Goal: Information Seeking & Learning: Learn about a topic

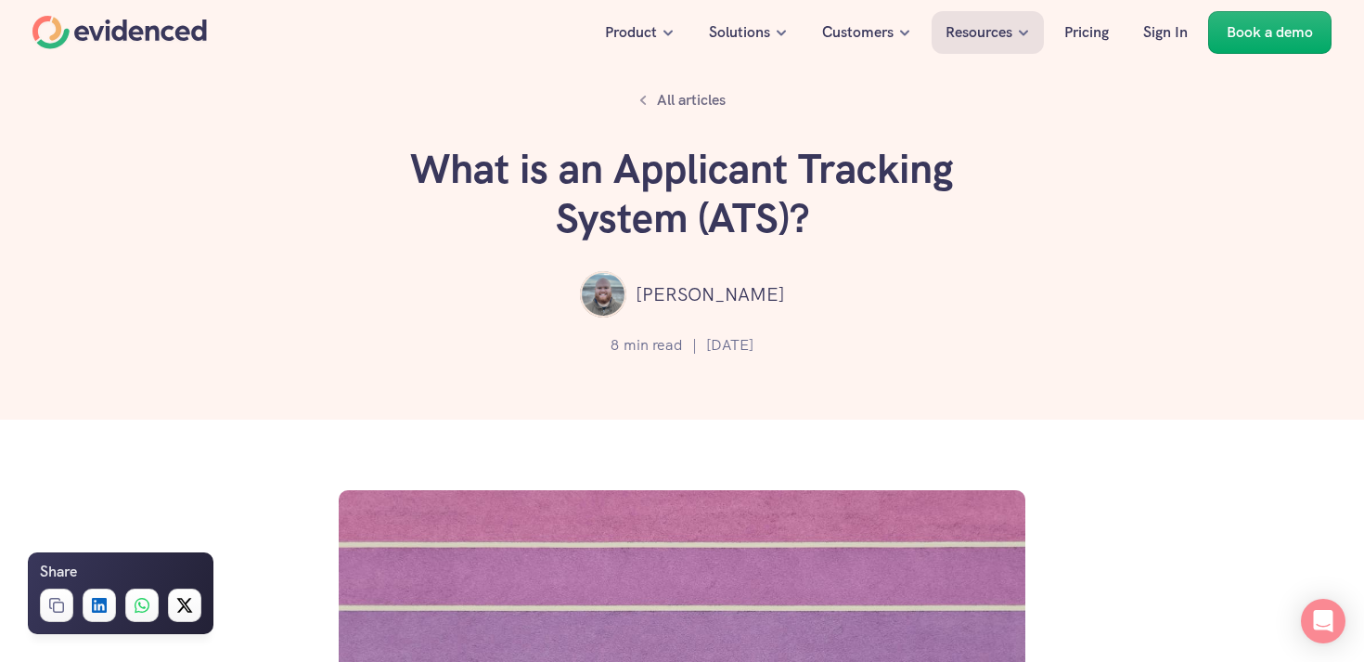
click at [168, 32] on div "Home" at bounding box center [119, 32] width 174 height 33
click at [608, 205] on h1 "What is an Applicant Tracking System (ATS)?" at bounding box center [682, 194] width 557 height 98
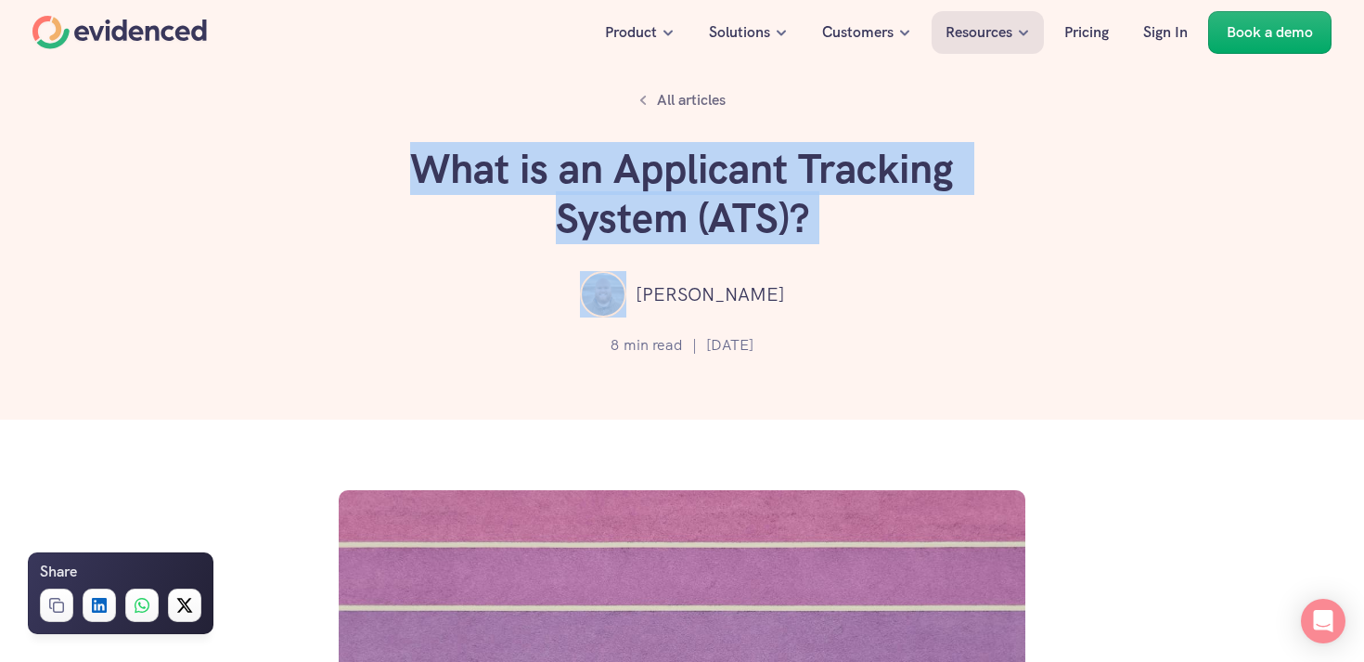
click at [608, 205] on h1 "What is an Applicant Tracking System (ATS)?" at bounding box center [682, 194] width 557 height 98
copy h1 "What is an Applicant Tracking System (ATS)?"
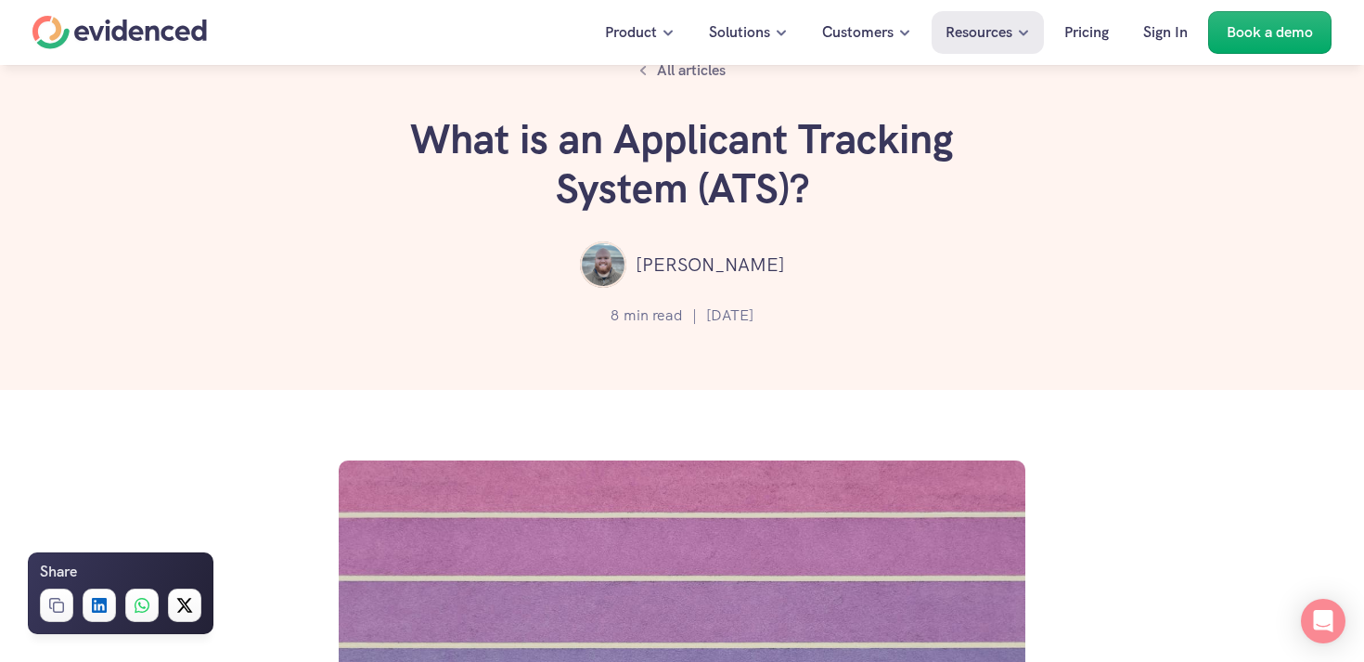
click at [209, 292] on div "Lewis Moore 8 min read | 13 Jun 2024" at bounding box center [682, 287] width 1253 height 93
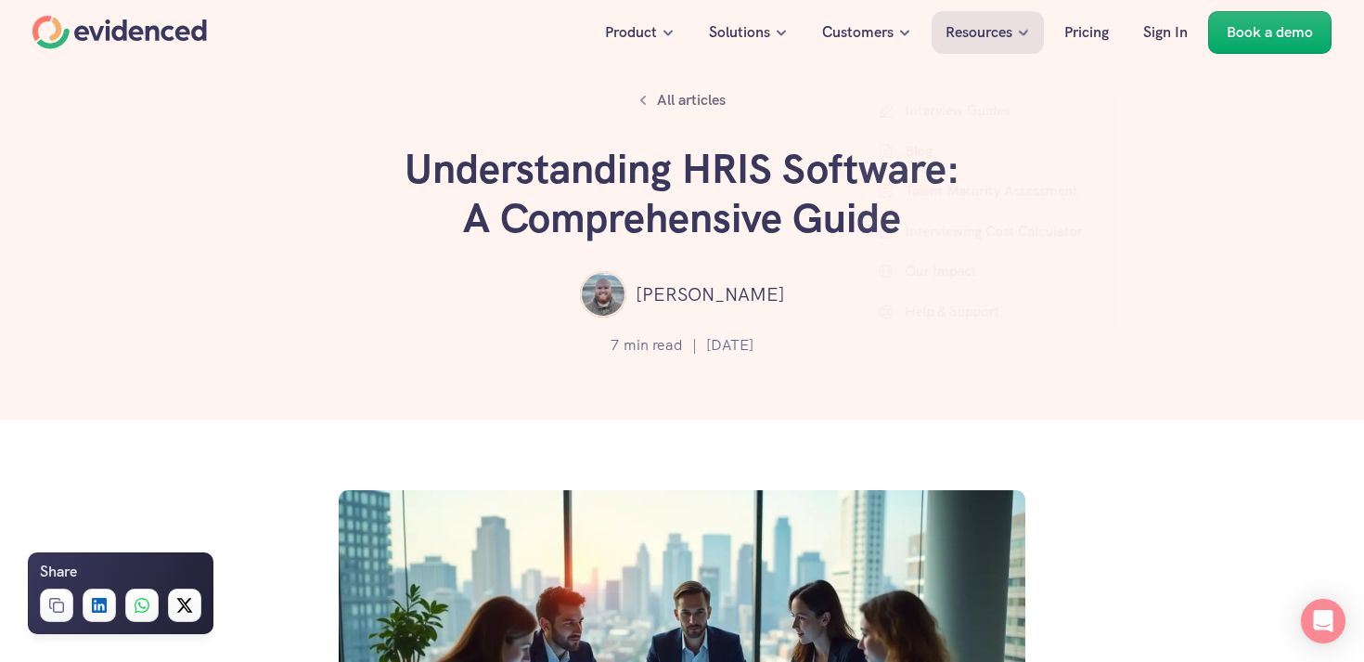
click at [548, 224] on h1 "Understanding HRIS Software: A Comprehensive Guide" at bounding box center [682, 194] width 557 height 98
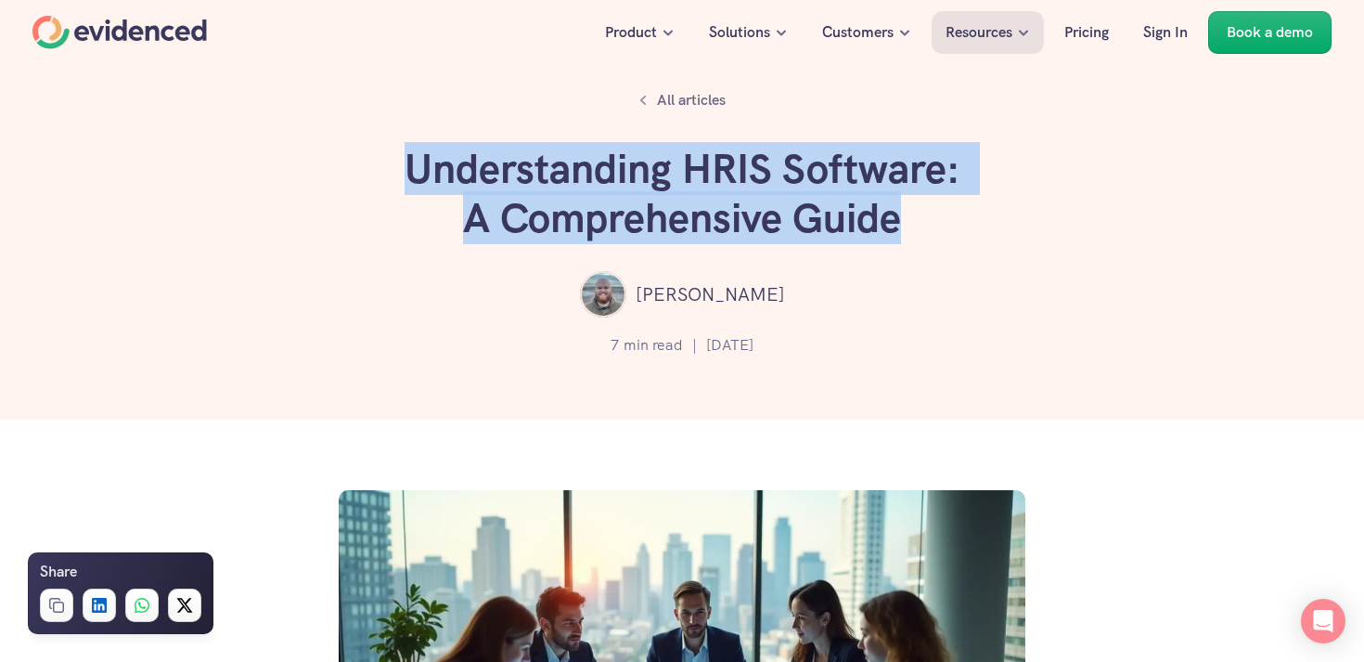
drag, startPoint x: 400, startPoint y: 163, endPoint x: 921, endPoint y: 226, distance: 524.4
click at [921, 226] on div "All articles Understanding HRIS Software: A Comprehensive Guide Lewis Moore 7 m…" at bounding box center [682, 209] width 1364 height 419
copy h1 "Understanding HRIS Software: A Comprehensive Guide"
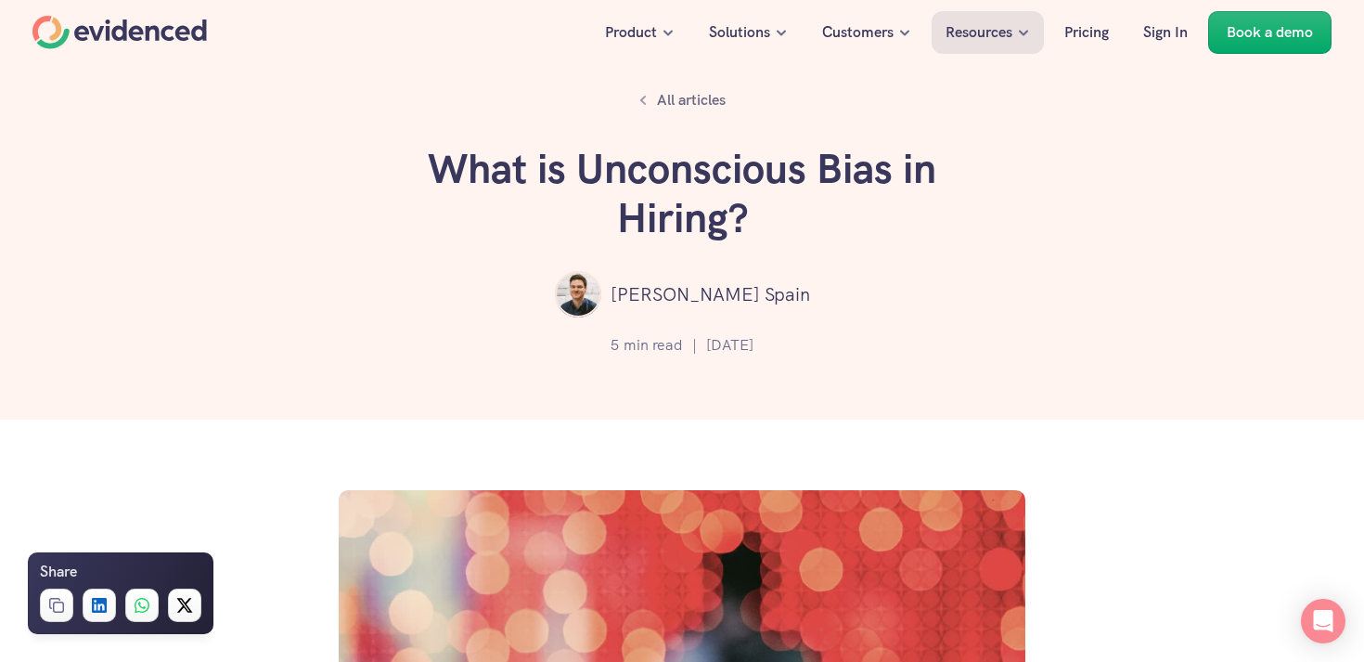
click at [183, 36] on div "Home" at bounding box center [119, 32] width 174 height 33
click at [660, 187] on h1 "What is Unconscious Bias in Hiring?" at bounding box center [682, 194] width 557 height 98
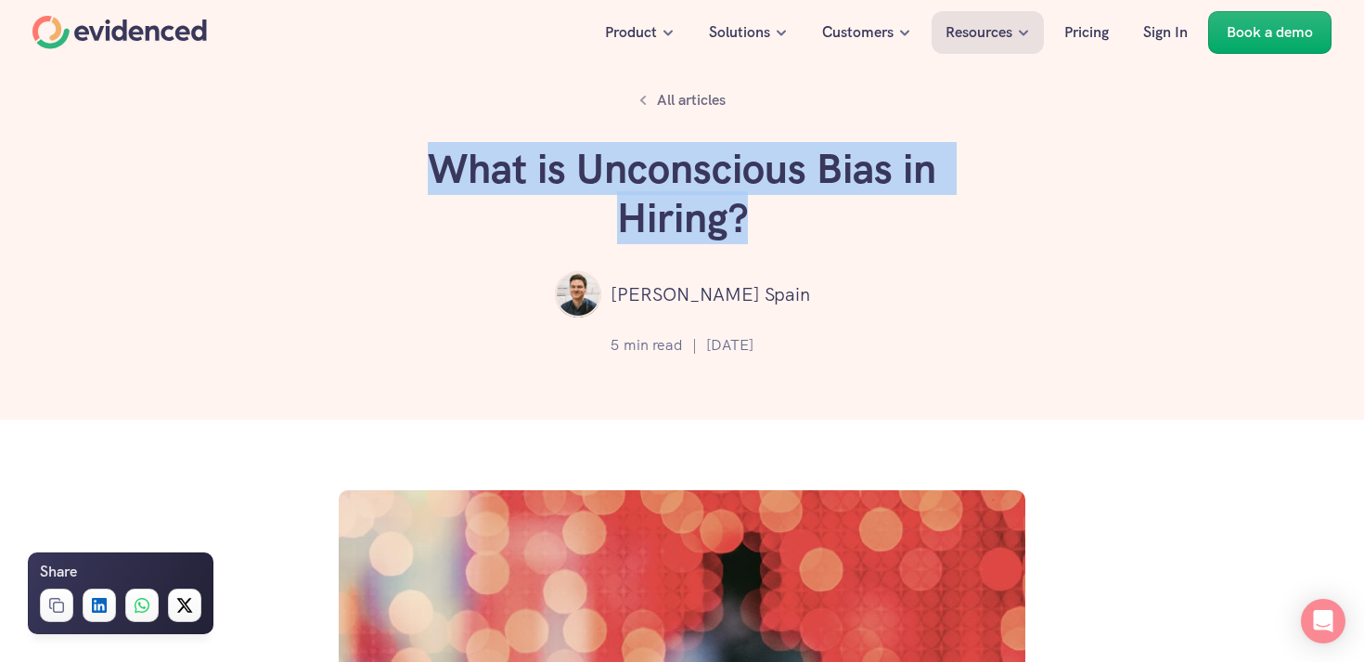
drag, startPoint x: 435, startPoint y: 170, endPoint x: 758, endPoint y: 203, distance: 324.7
click at [758, 203] on h1 "What is Unconscious Bias in Hiring?" at bounding box center [682, 194] width 557 height 98
copy h1 "What is Unconscious Bias in Hiring?"
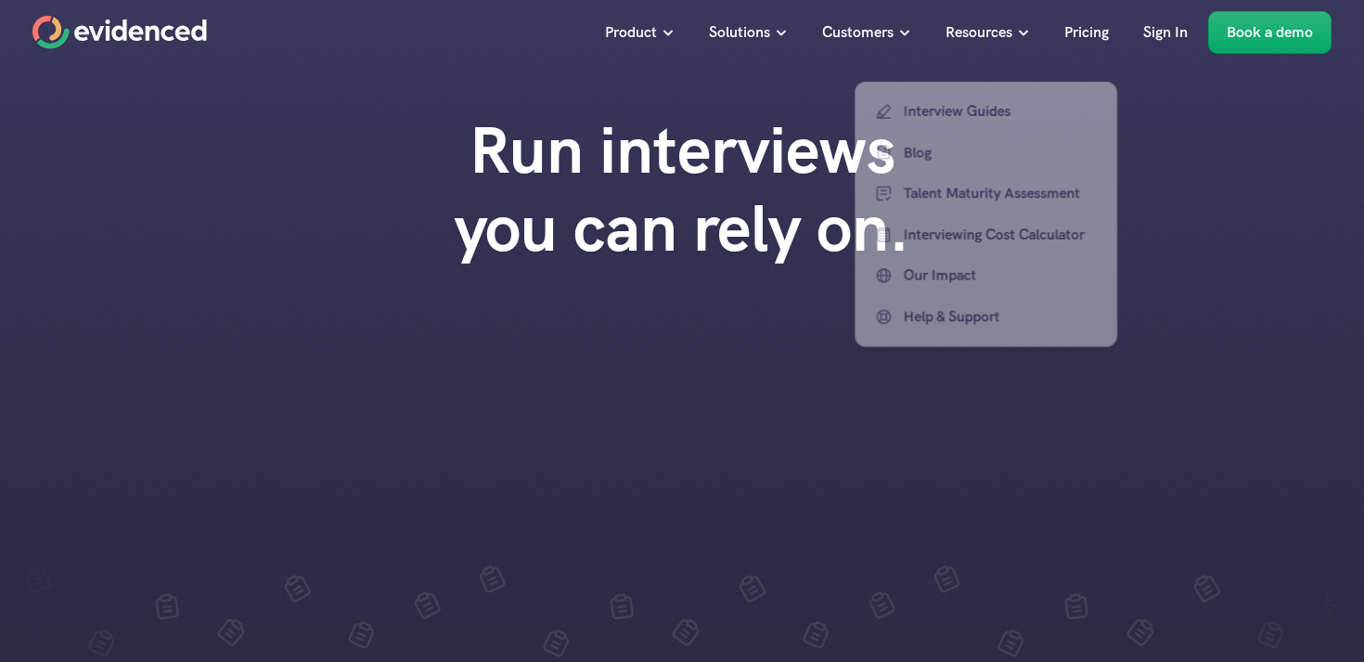
click at [989, 32] on div at bounding box center [986, 182] width 270 height 342
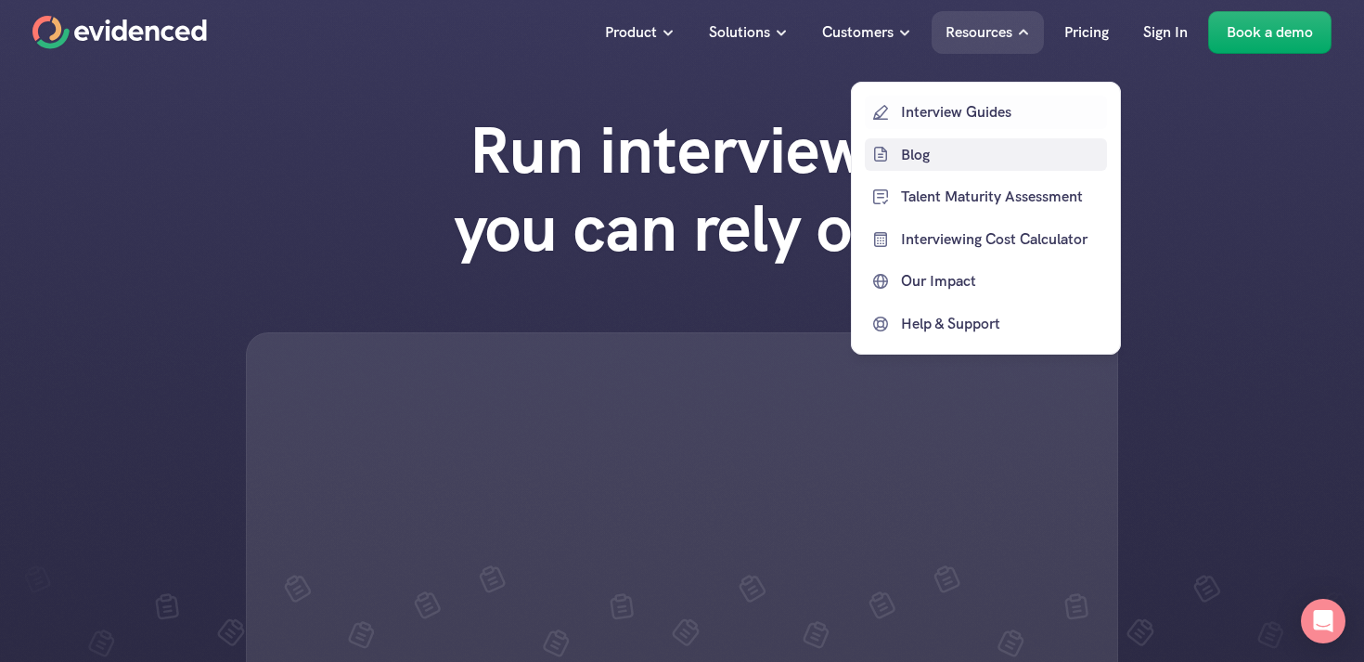
click at [899, 154] on link "Blog" at bounding box center [986, 153] width 242 height 33
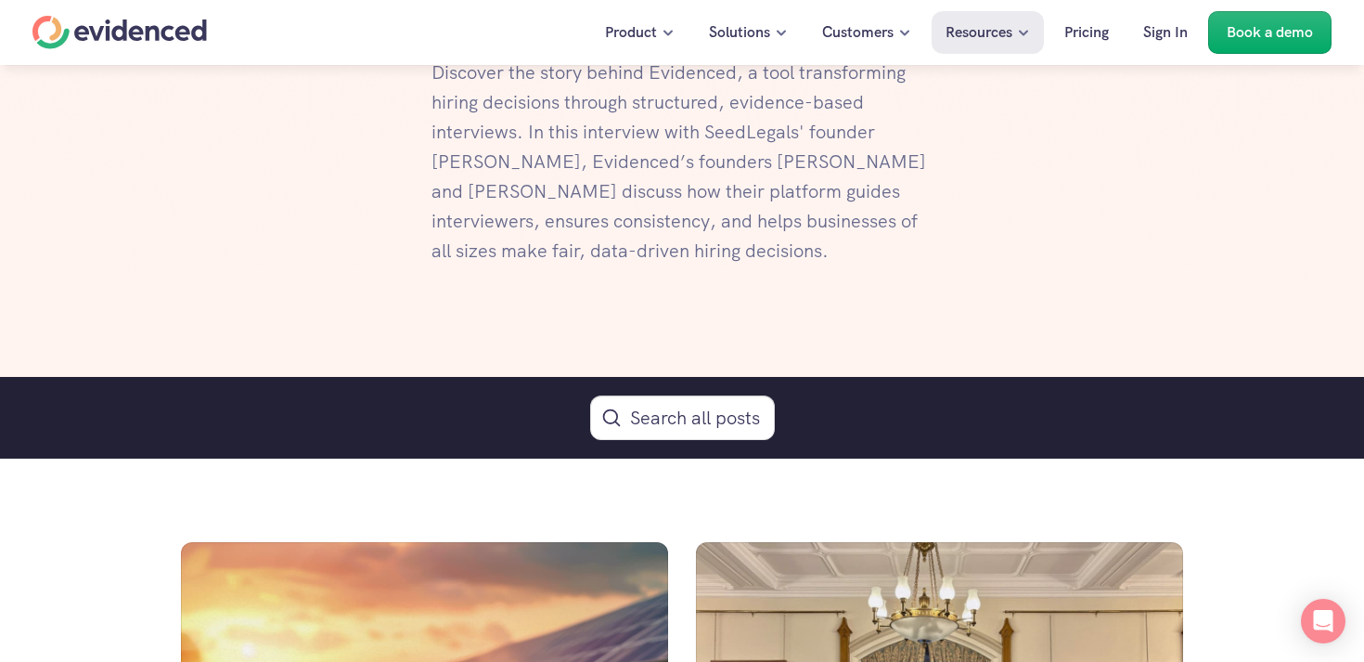
scroll to position [815, 0]
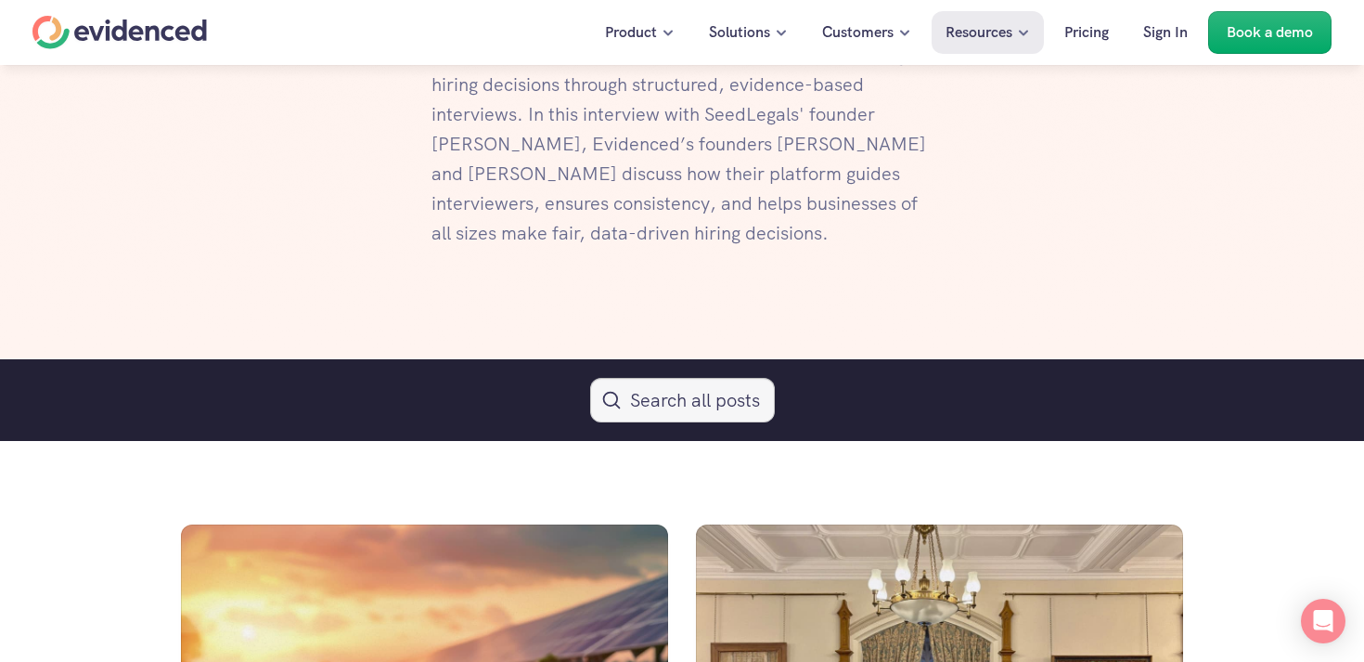
click at [658, 405] on button "Search Icon" at bounding box center [682, 400] width 185 height 45
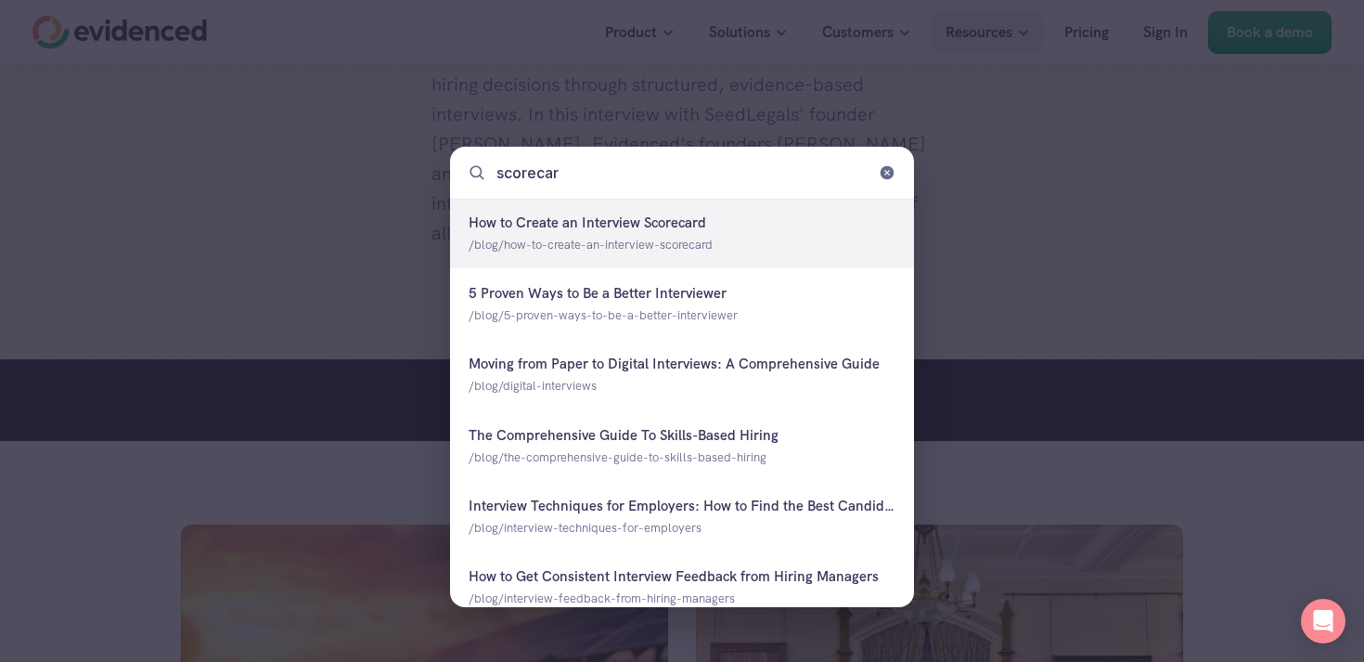
type input "scorecard"
click at [585, 223] on div at bounding box center [682, 234] width 464 height 70
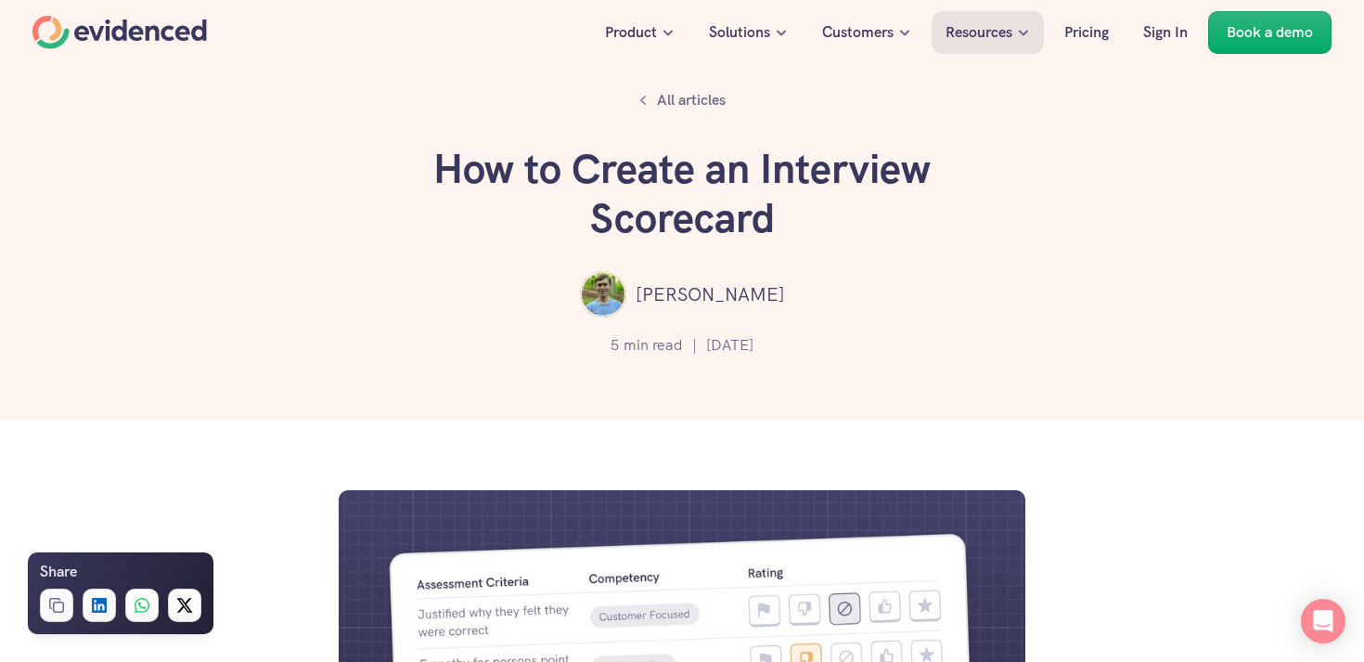
drag, startPoint x: 437, startPoint y: 161, endPoint x: 818, endPoint y: 212, distance: 383.9
click at [818, 212] on h1 "How to Create an Interview Scorecard" at bounding box center [682, 194] width 557 height 98
copy h1 "How to Create an Interview Scorecard"
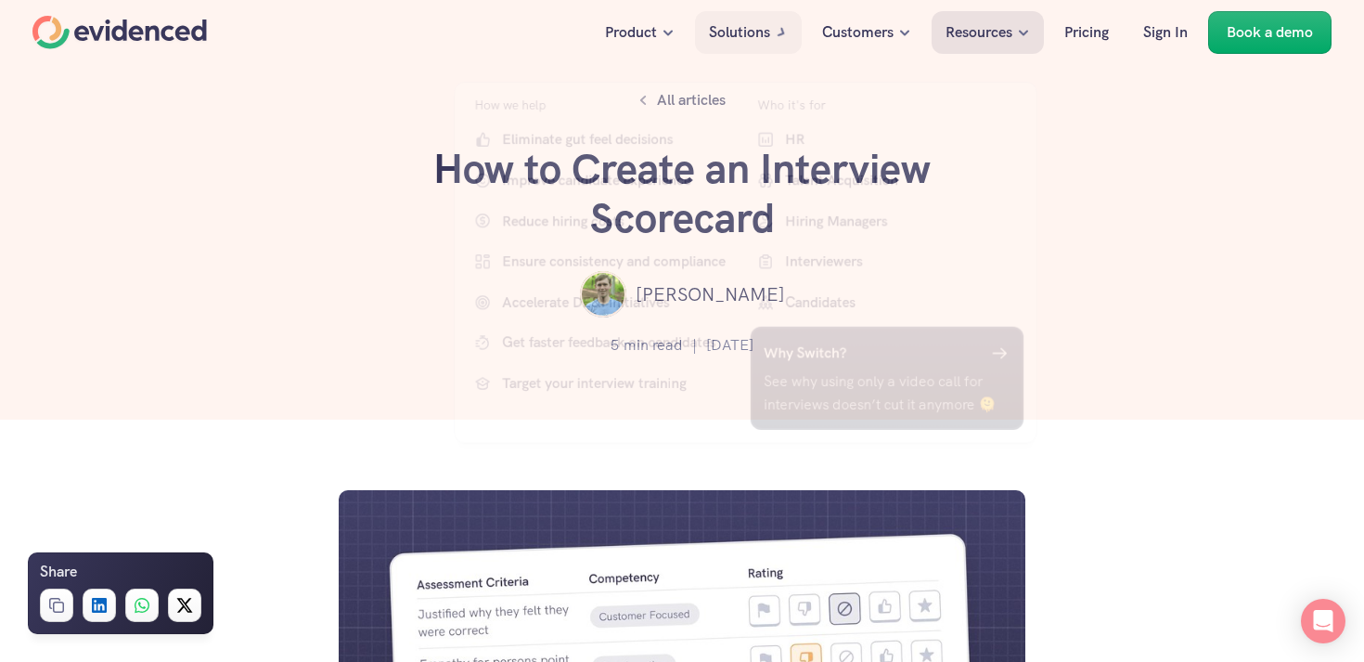
click at [1117, 451] on div "Want to make more accurate hiring decisions? Watch a quick demo" at bounding box center [682, 454] width 1364 height 71
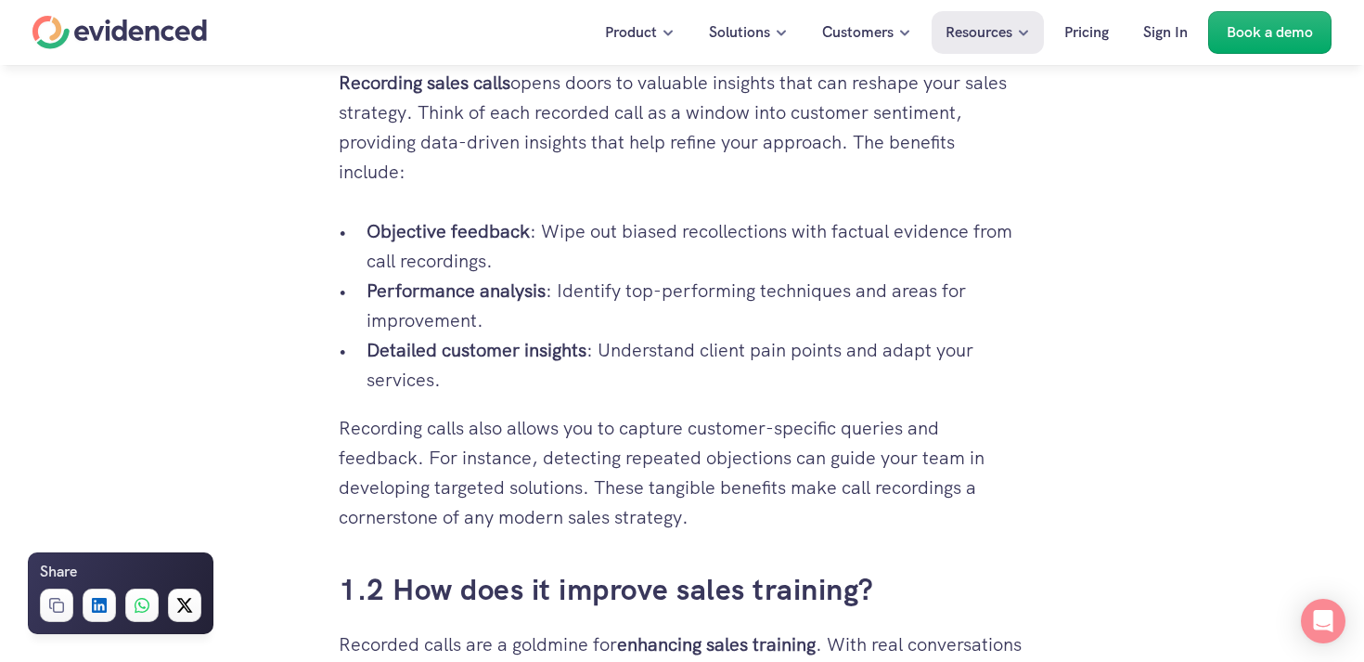
scroll to position [805, 0]
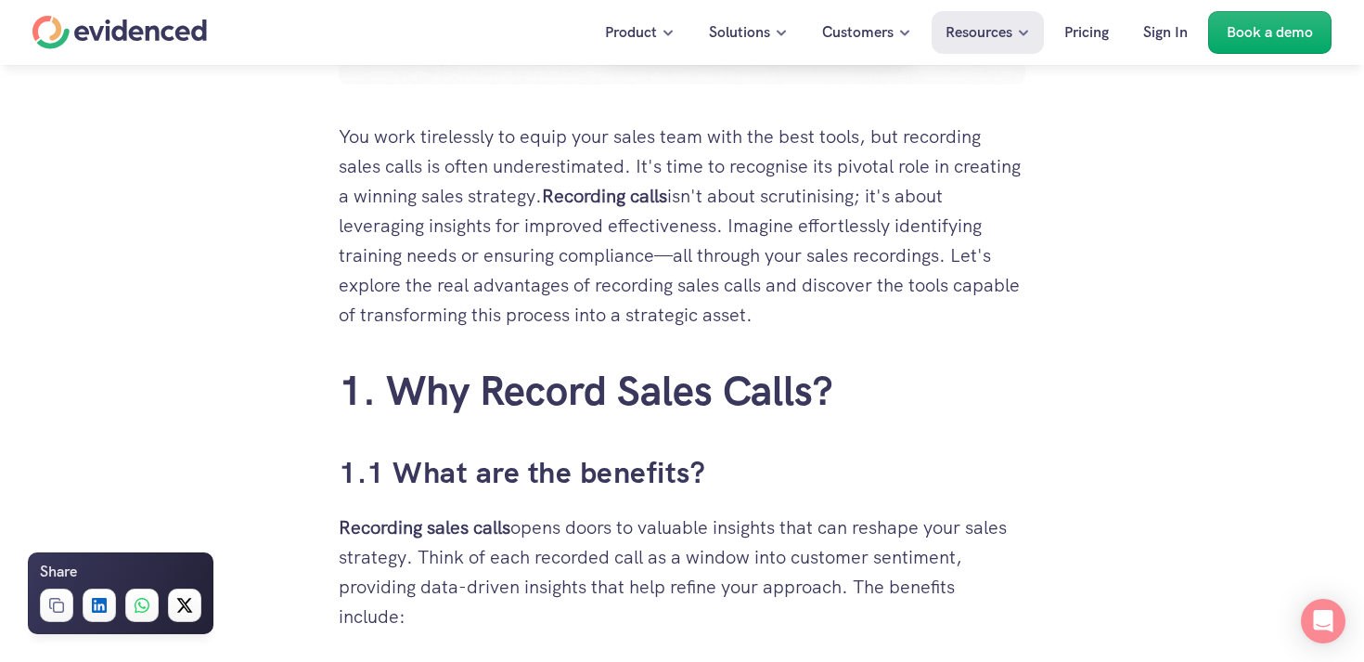
click at [110, 26] on div "Home" at bounding box center [119, 32] width 174 height 33
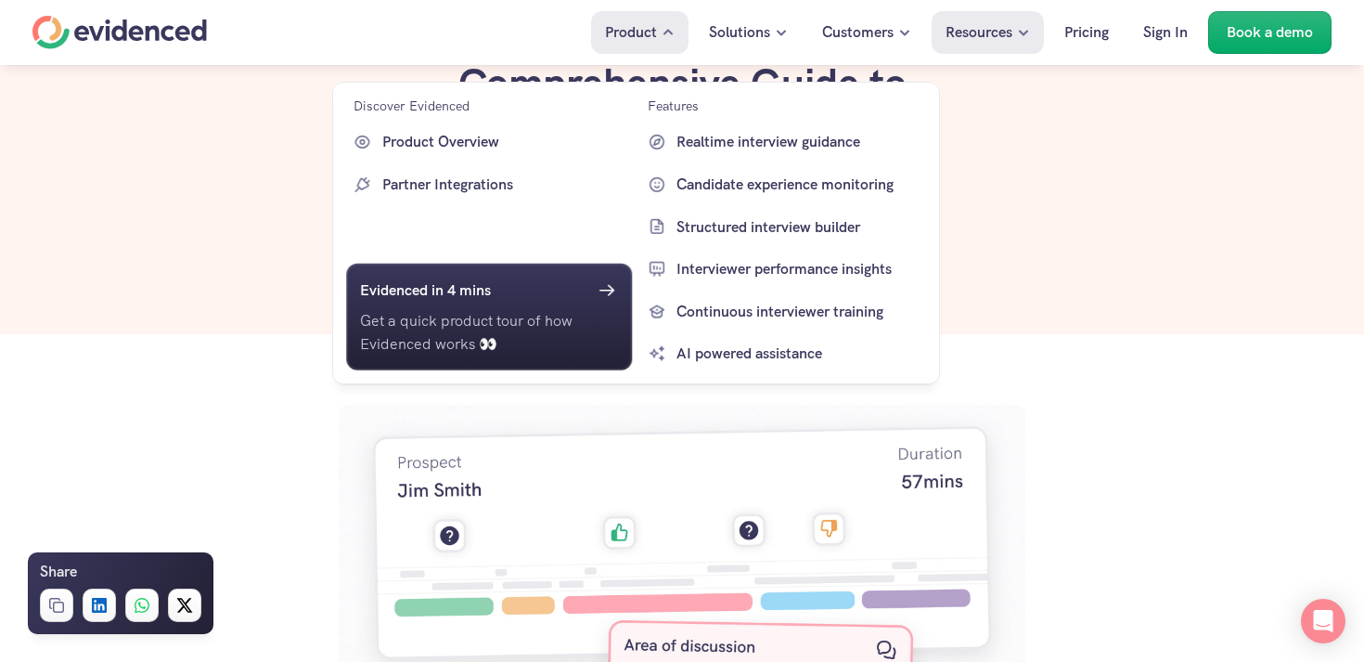
scroll to position [0, 0]
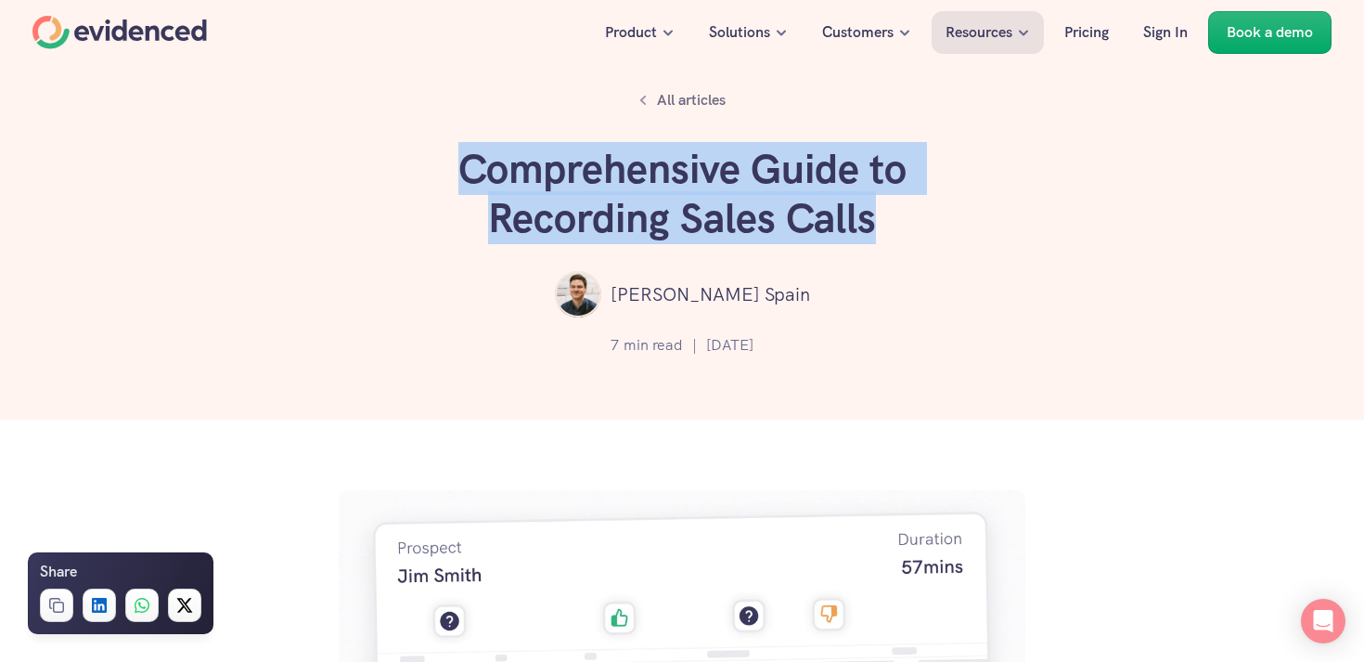
drag, startPoint x: 466, startPoint y: 163, endPoint x: 949, endPoint y: 232, distance: 488.3
click at [949, 232] on h1 "Comprehensive Guide to Recording Sales Calls" at bounding box center [682, 194] width 557 height 98
copy h1 "Comprehensive Guide to Recording Sales Calls"
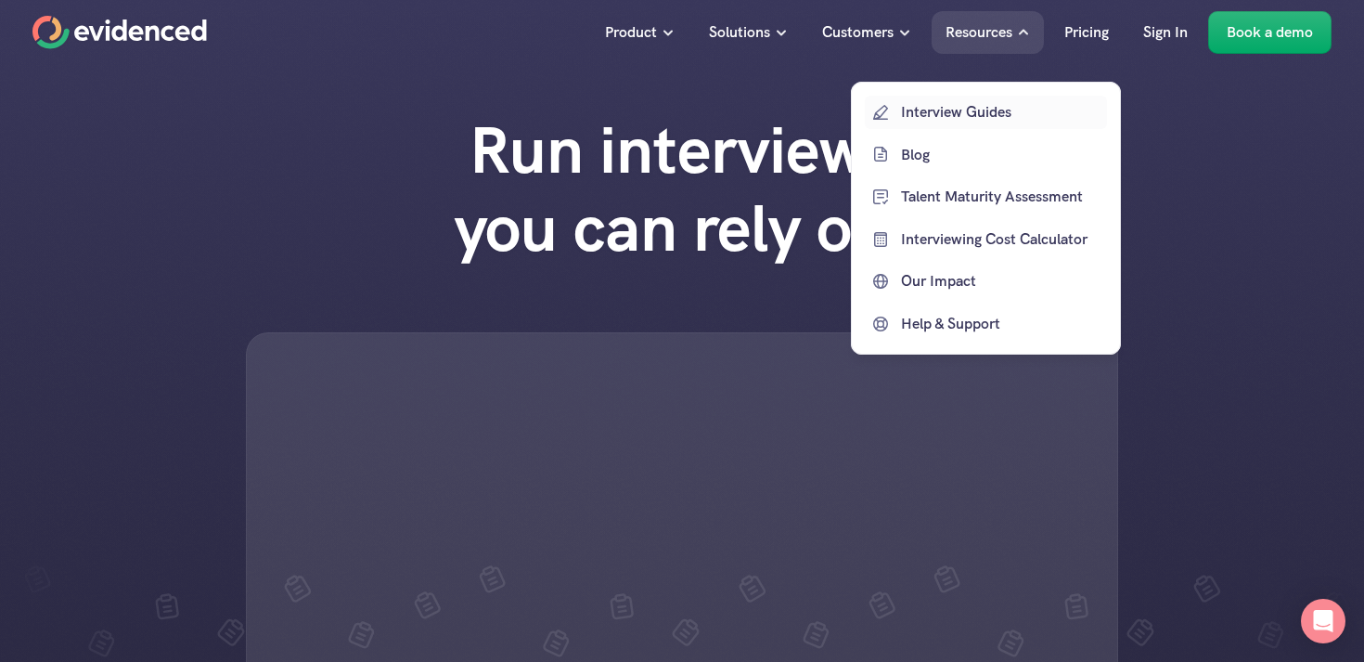
click at [894, 142] on link "Blog" at bounding box center [986, 153] width 242 height 33
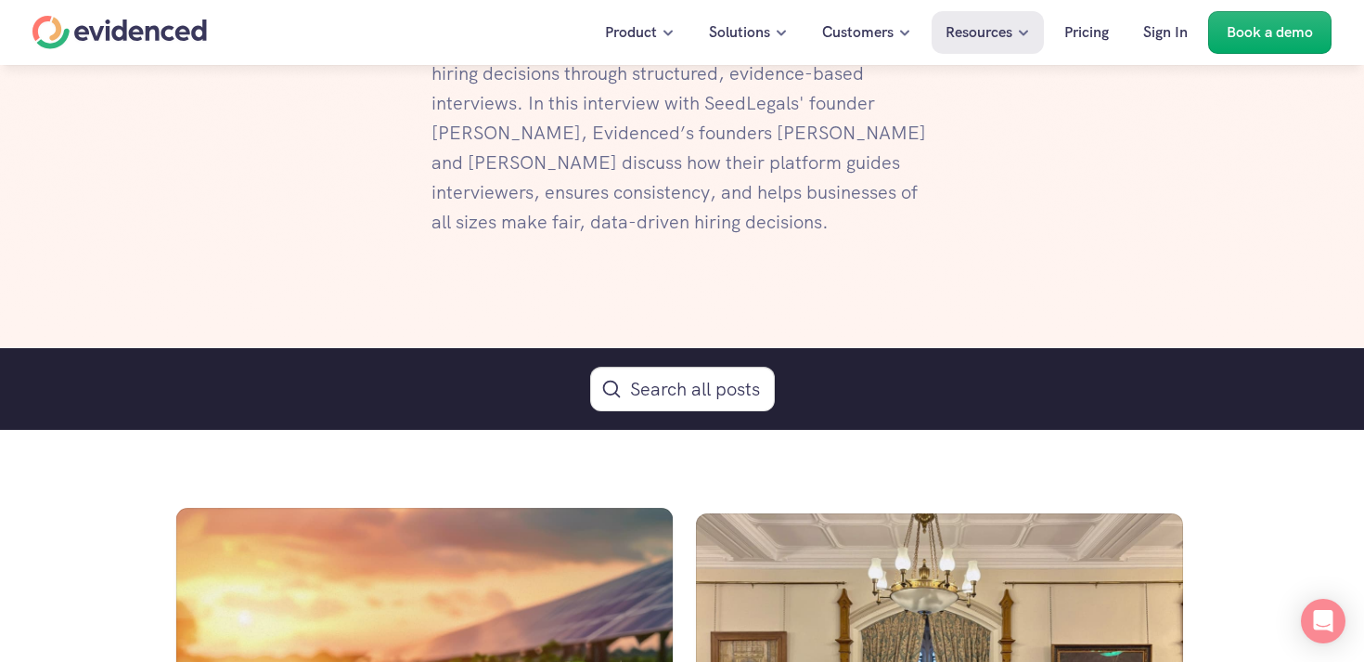
scroll to position [782, 0]
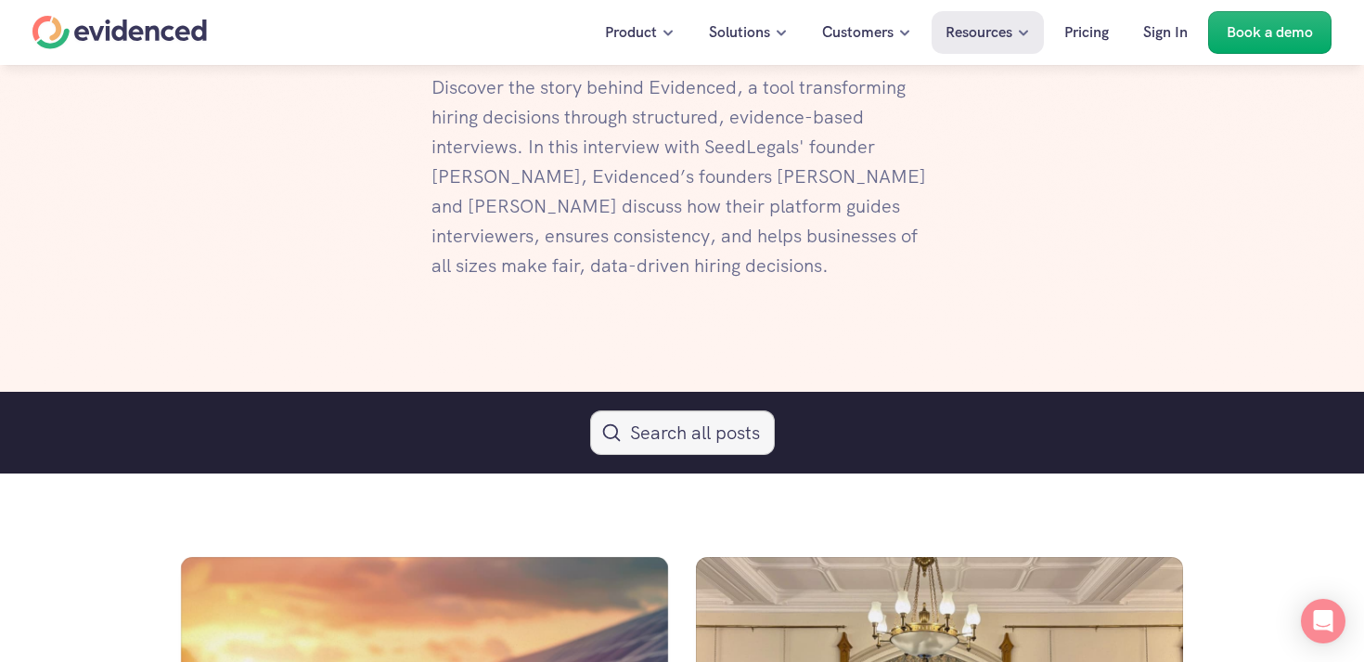
click at [644, 413] on button "Search Icon" at bounding box center [682, 432] width 185 height 45
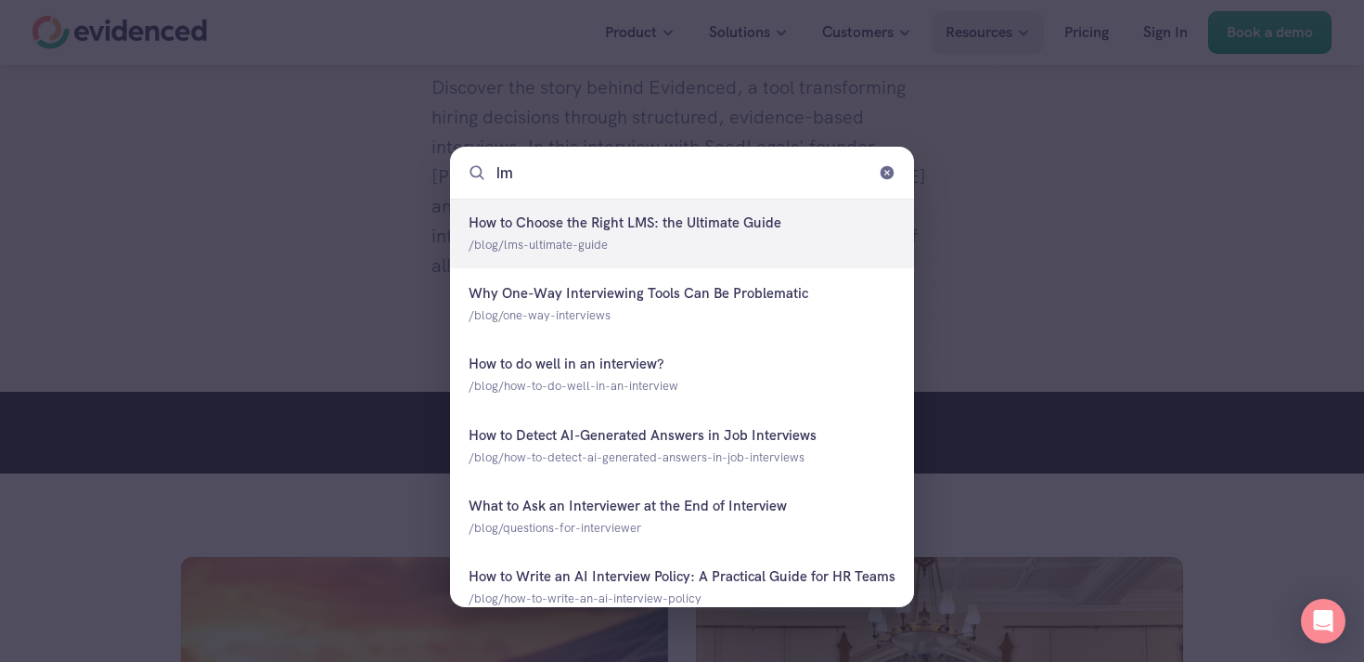
type input "lms"
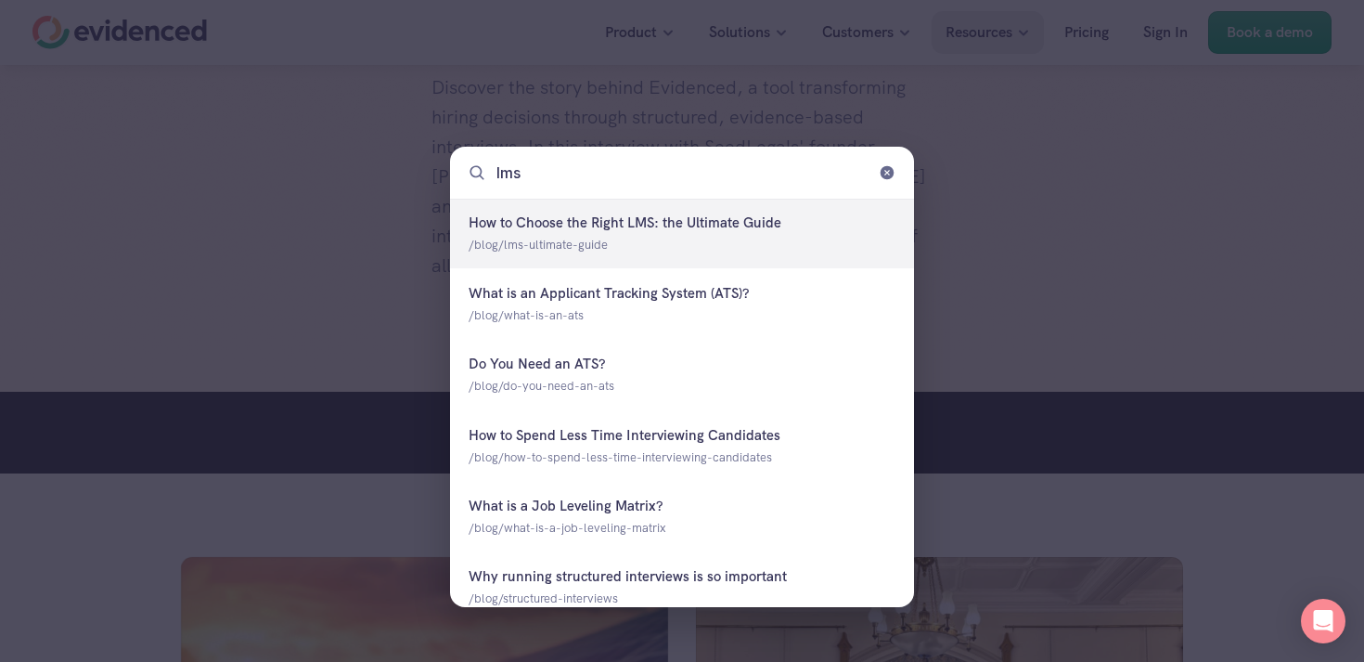
click at [677, 218] on div at bounding box center [682, 234] width 464 height 70
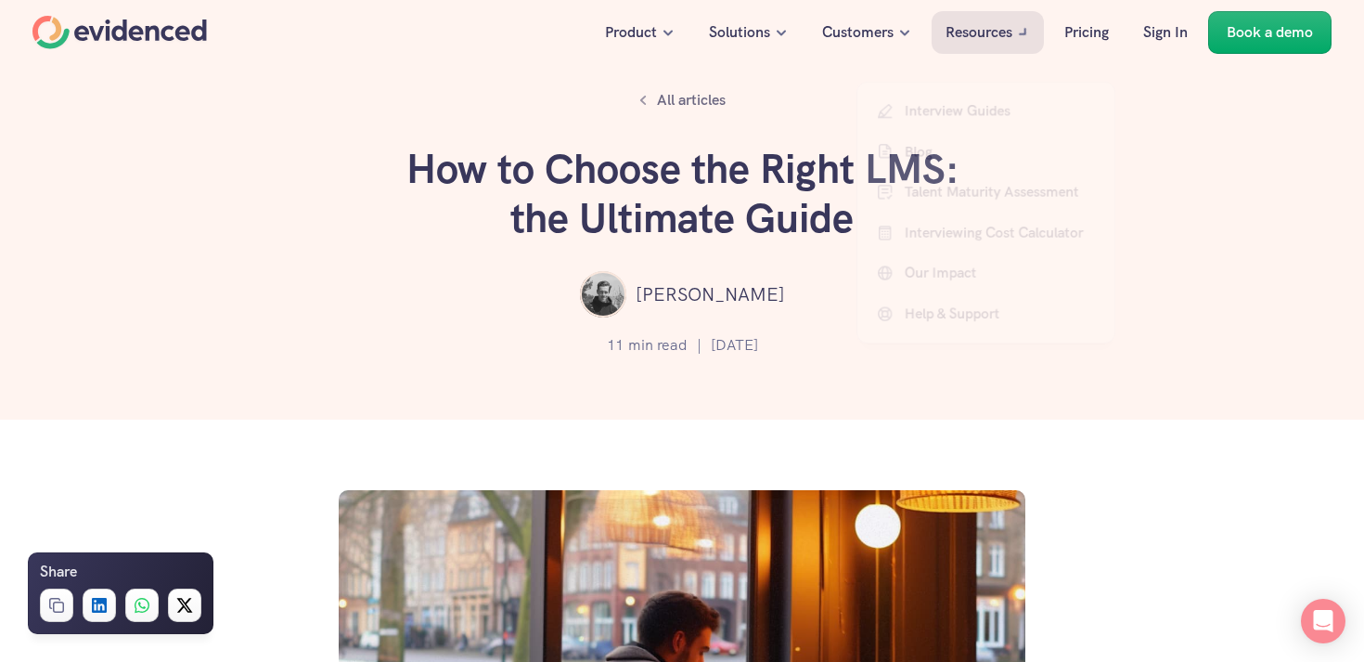
click at [522, 207] on h1 "How to Choose the Right LMS: the Ultimate Guide" at bounding box center [682, 194] width 557 height 98
drag, startPoint x: 400, startPoint y: 168, endPoint x: 873, endPoint y: 222, distance: 476.3
click at [873, 222] on div "All articles How to Choose the Right LMS: the Ultimate Guide Pete Randall 11 mi…" at bounding box center [682, 209] width 1364 height 419
copy h1 "How to Choose the Right LMS: the Ultimate Guide"
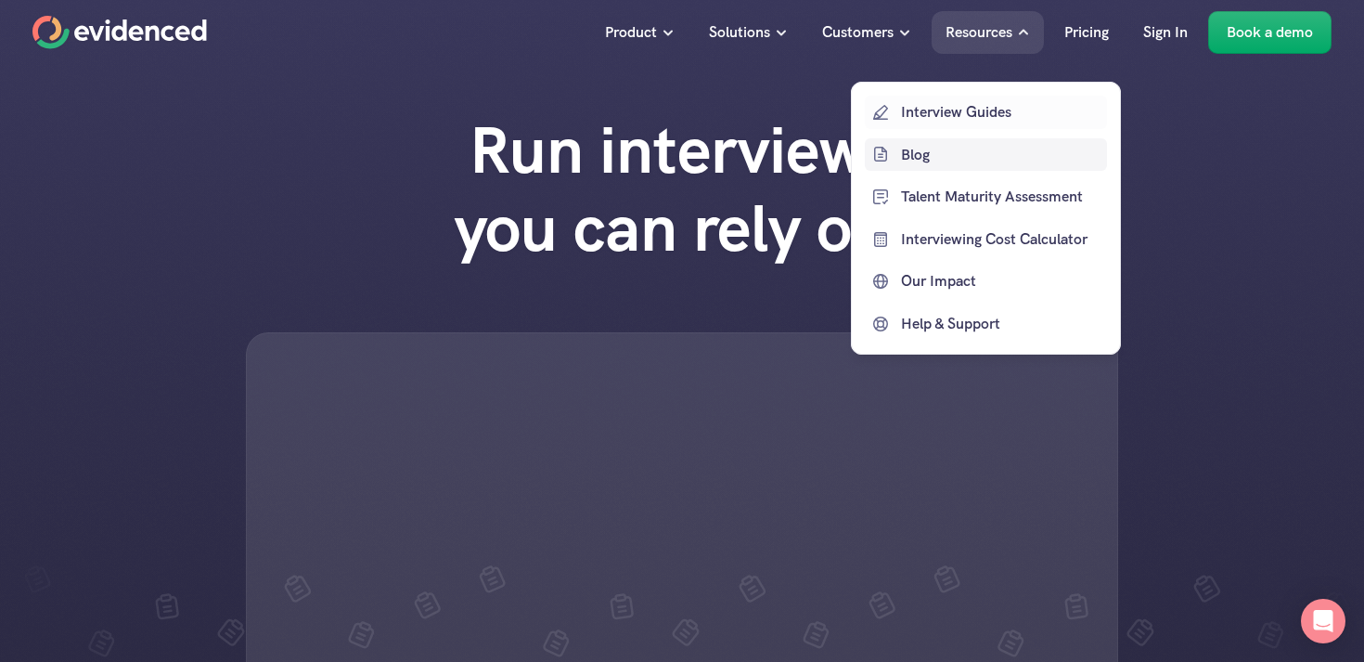
click at [917, 157] on p "Blog" at bounding box center [1001, 154] width 201 height 24
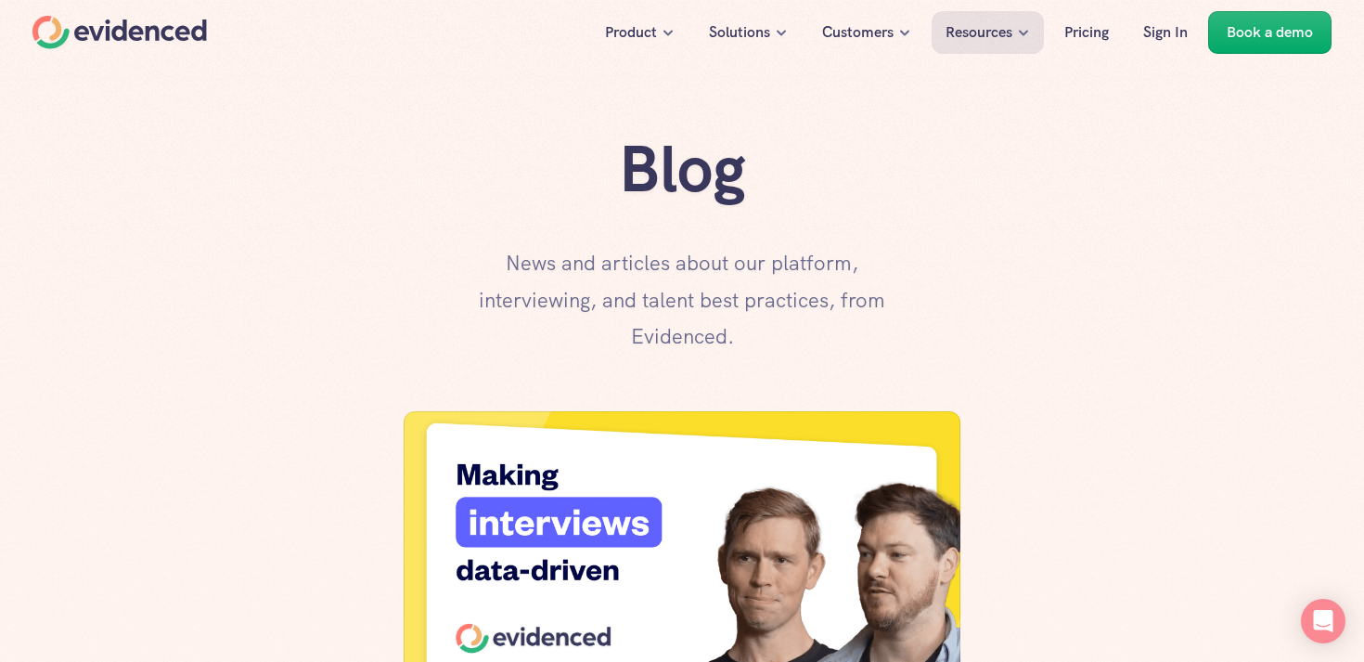
scroll to position [717, 0]
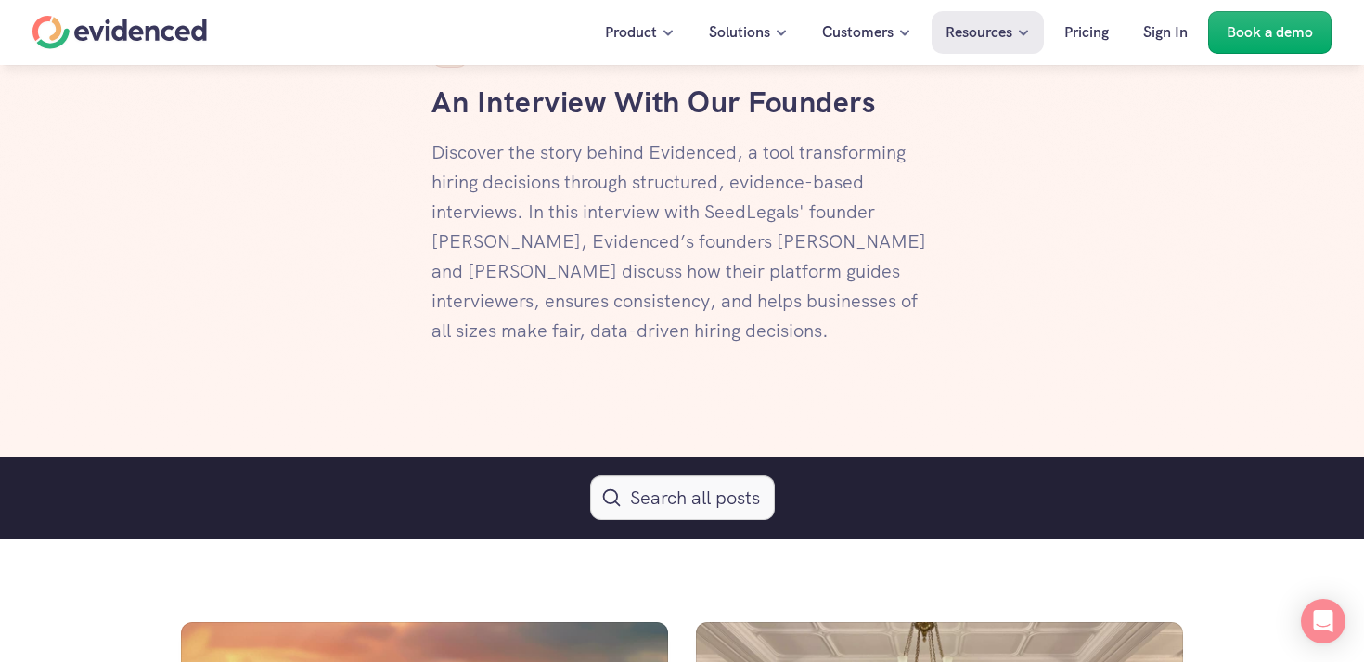
click at [652, 502] on button "Search Icon" at bounding box center [682, 497] width 185 height 45
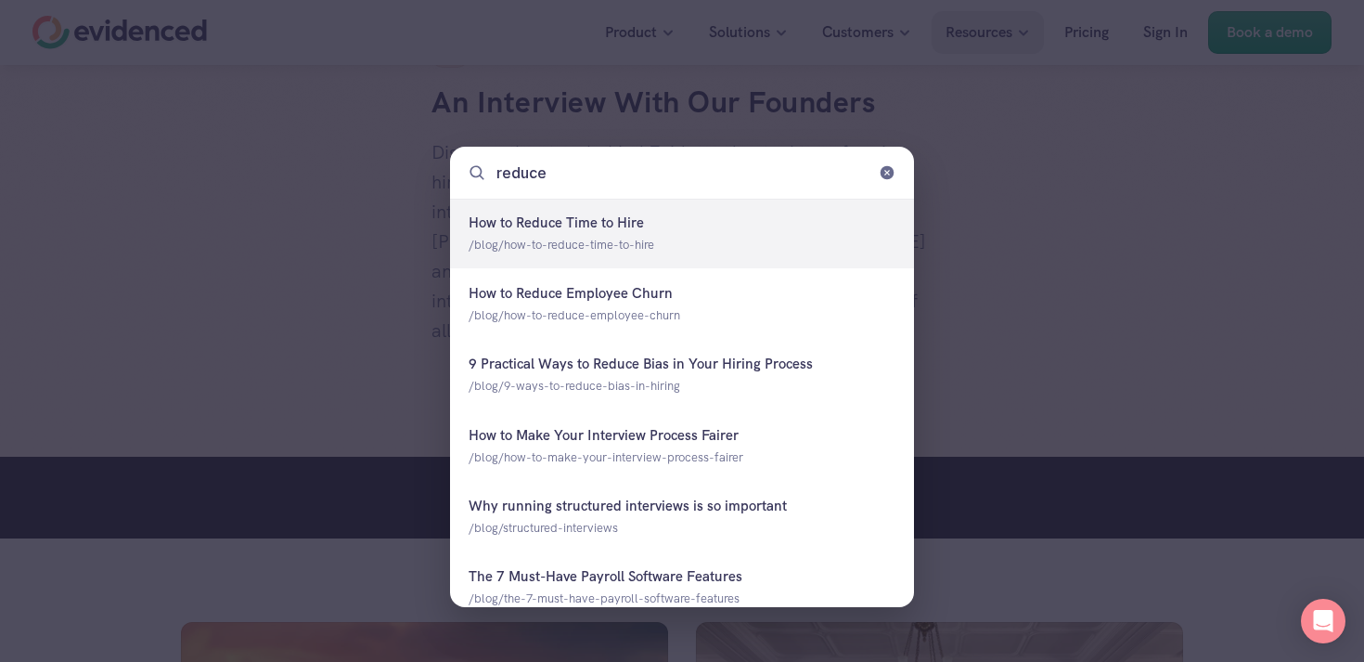
type input "reduce"
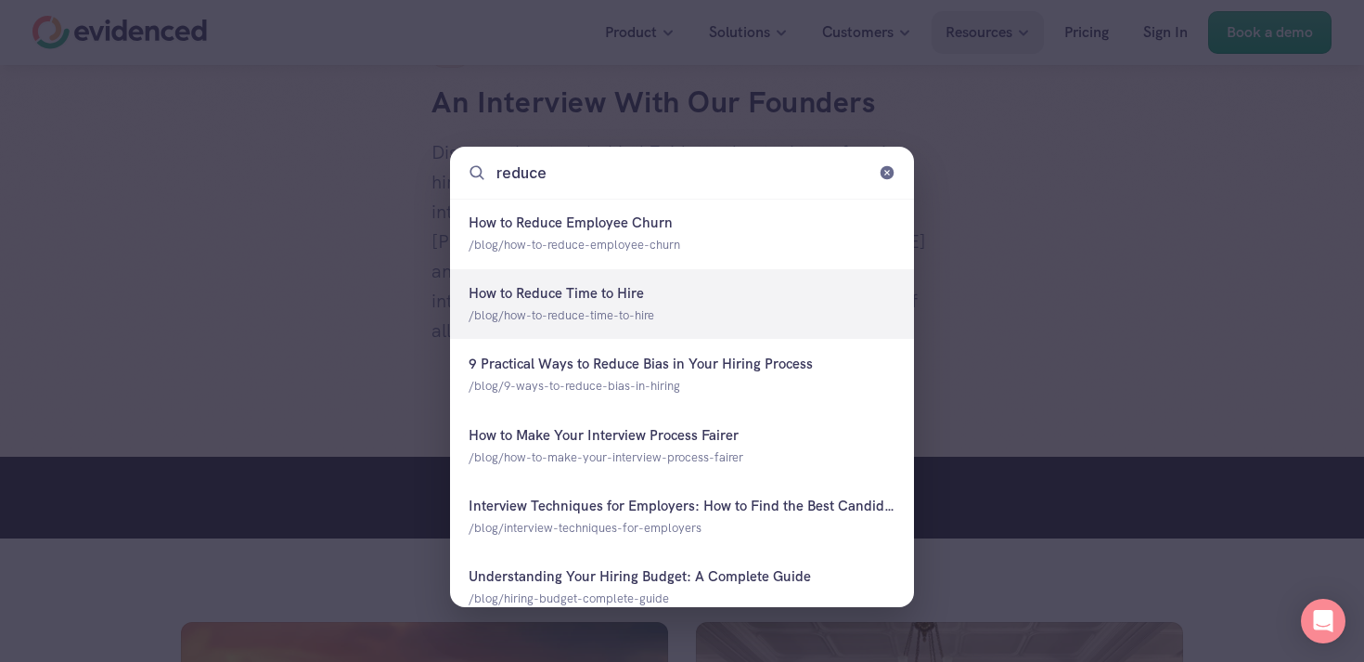
click at [641, 269] on div at bounding box center [682, 304] width 464 height 70
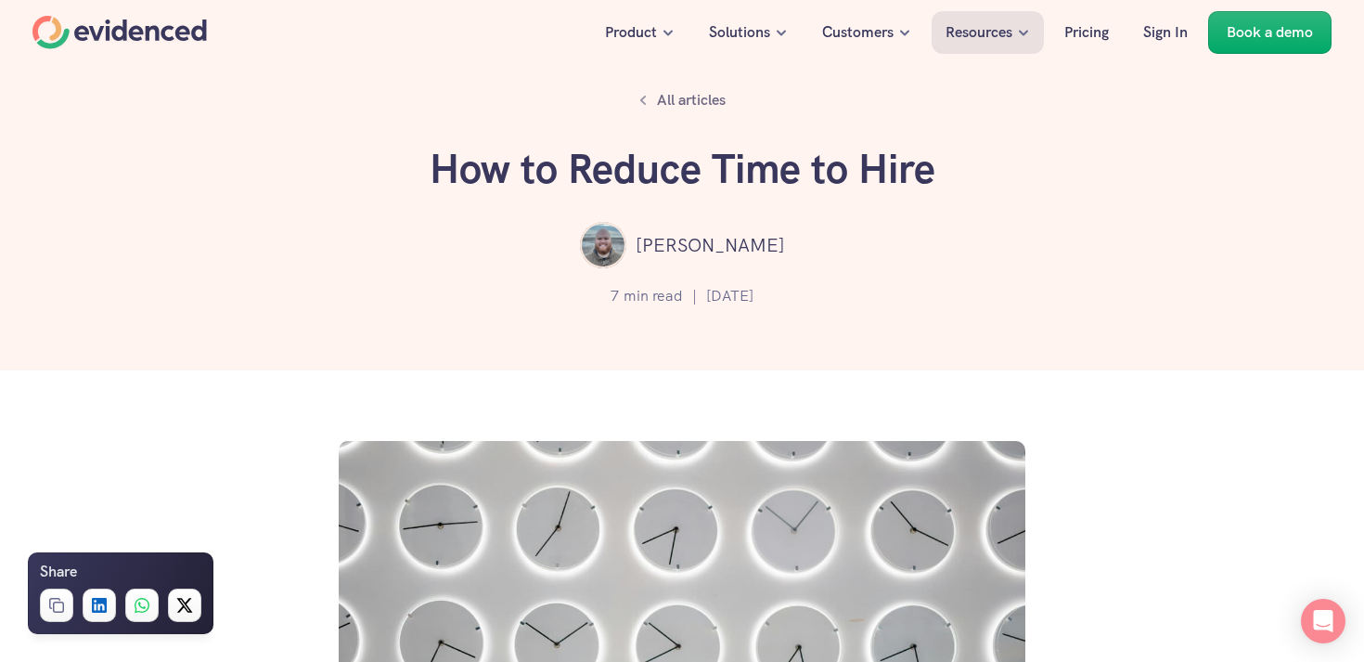
drag, startPoint x: 422, startPoint y: 161, endPoint x: 970, endPoint y: 170, distance: 547.6
click at [970, 170] on div "All articles How to Reduce Time to Hire Lewis Moore 7 min read | 24 Jul 2024" at bounding box center [682, 185] width 1364 height 370
copy h1 "How to Reduce Time to Hire"
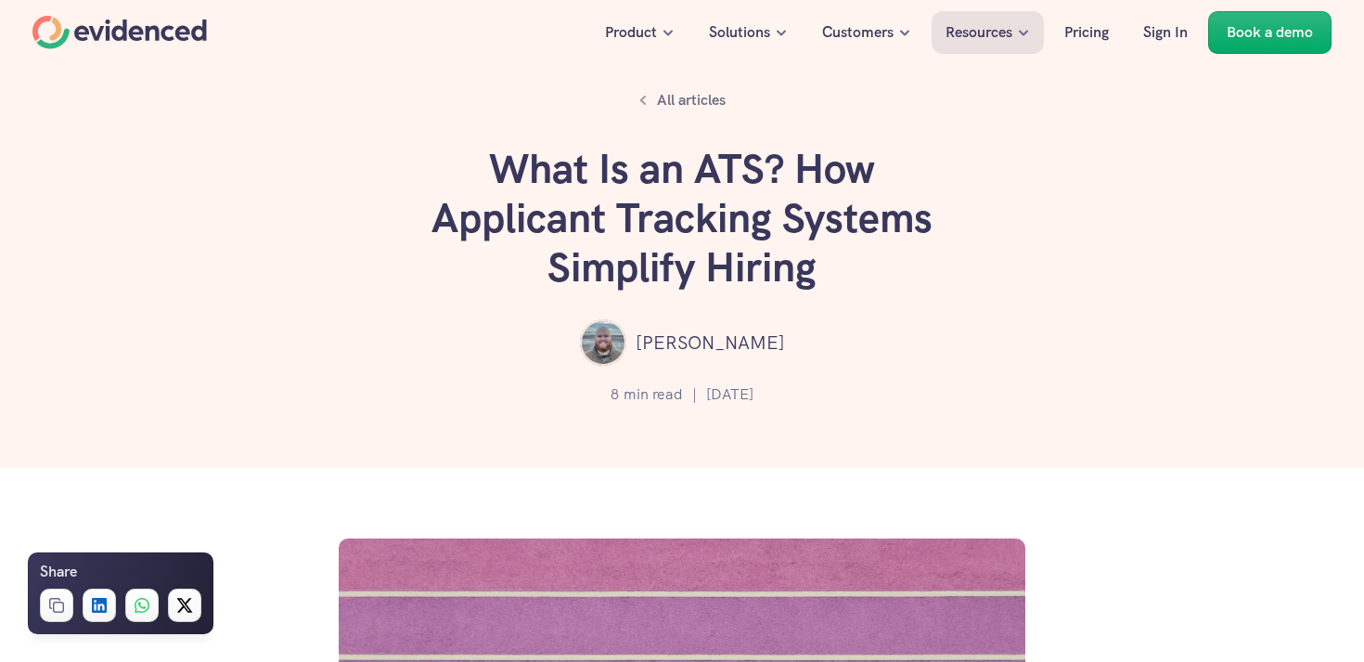
scroll to position [30, 0]
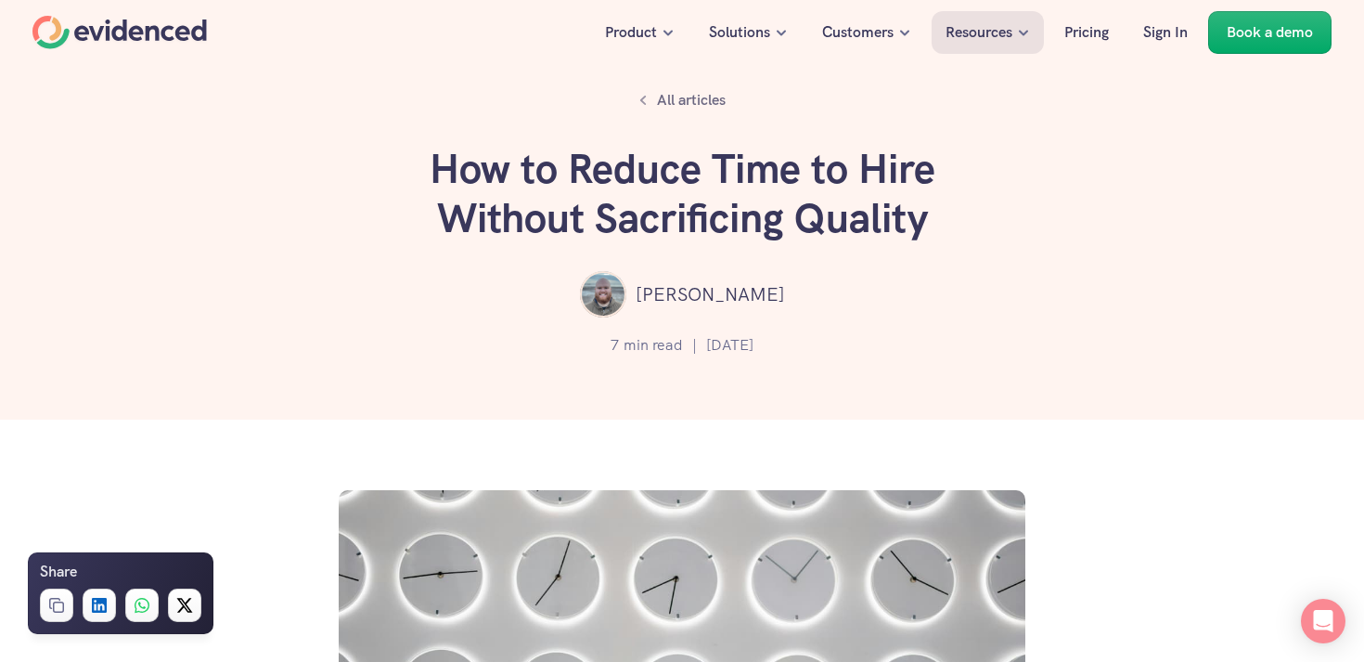
click at [1158, 360] on div "7 min read | [DATE]" at bounding box center [682, 345] width 1253 height 37
